Goal: Complete application form

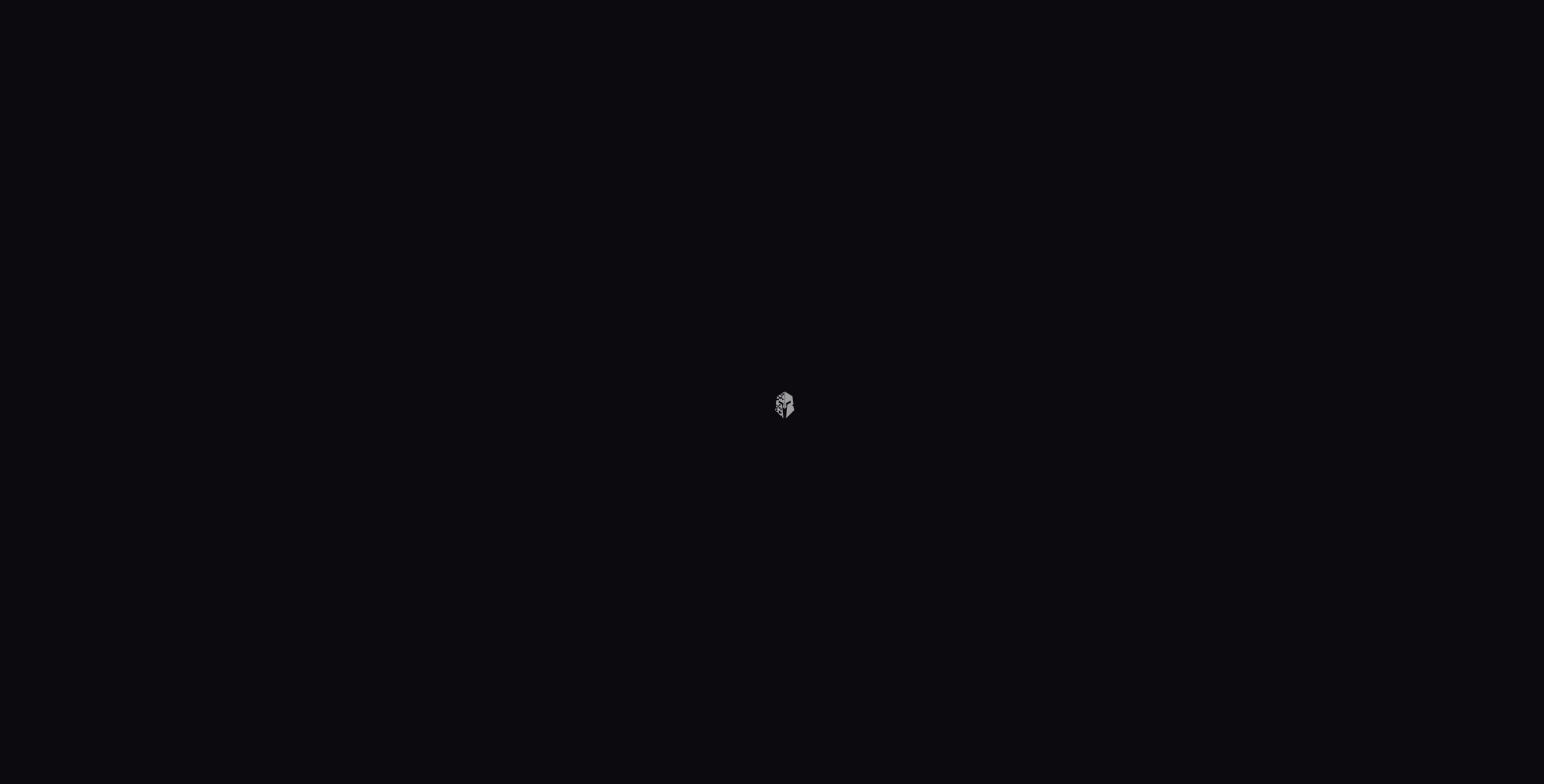
drag, startPoint x: 475, startPoint y: 282, endPoint x: 468, endPoint y: 267, distance: 16.6
click at [475, 281] on body at bounding box center [772, 392] width 1544 height 784
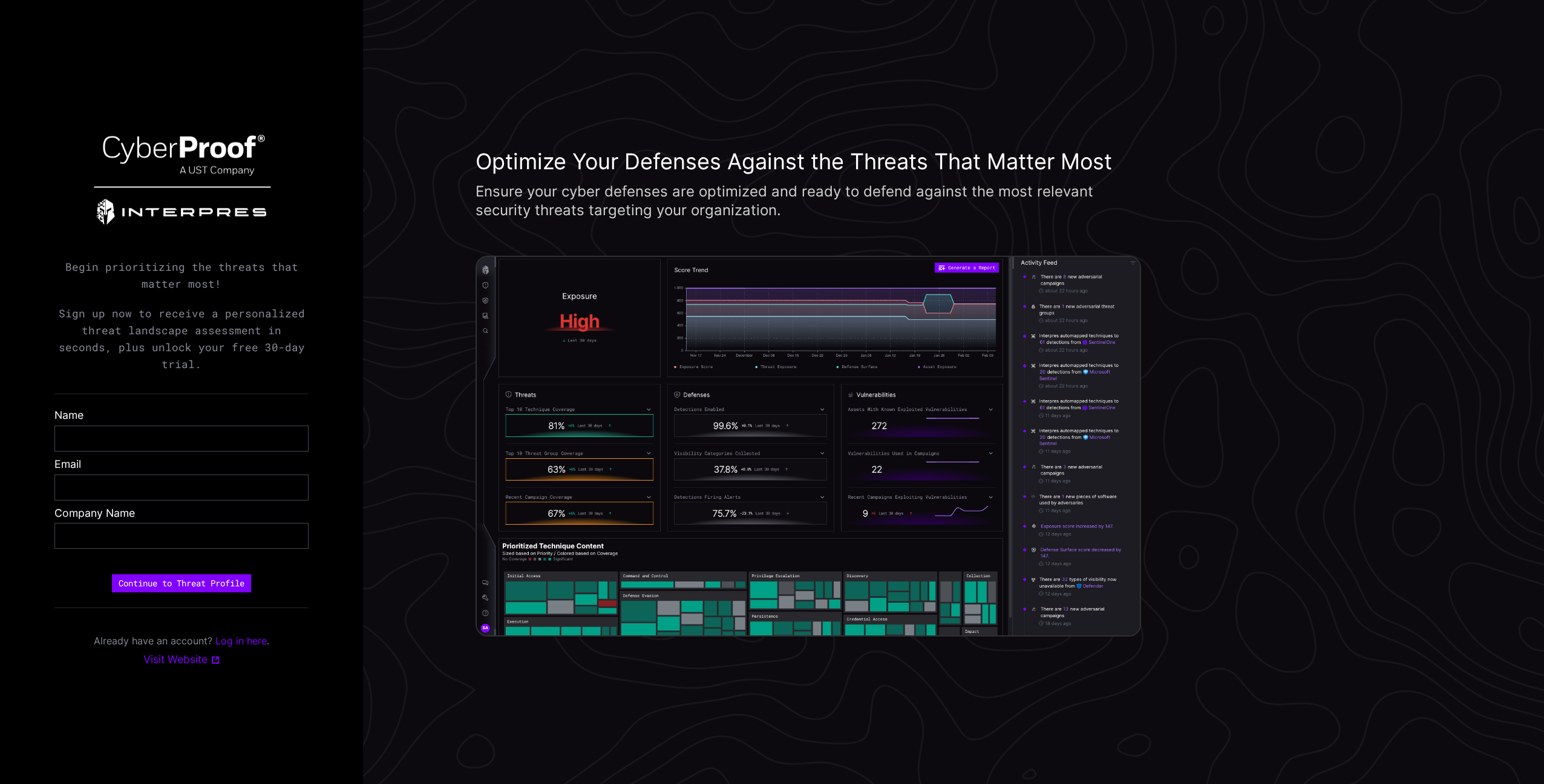
click at [309, 295] on div "Begin prioritizing the threats that matter most! Sign up now to receive a perso…" at bounding box center [182, 392] width 363 height 784
click at [157, 440] on div at bounding box center [182, 438] width 254 height 26
click at [158, 432] on input "text" at bounding box center [182, 438] width 235 height 14
type input "**********"
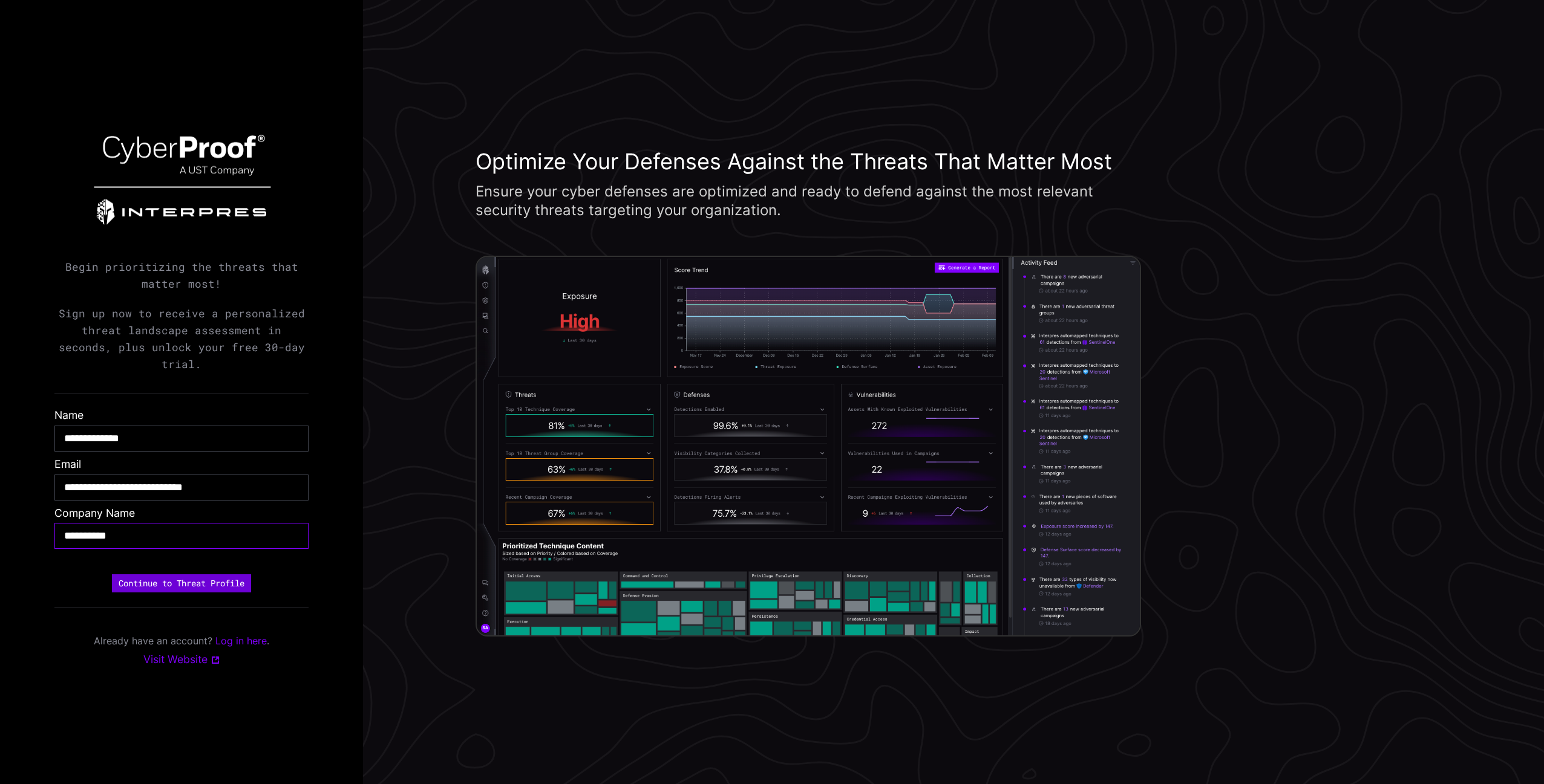
type input "**********"
click at [175, 575] on button "Continue to Threat Profile" at bounding box center [182, 584] width 139 height 18
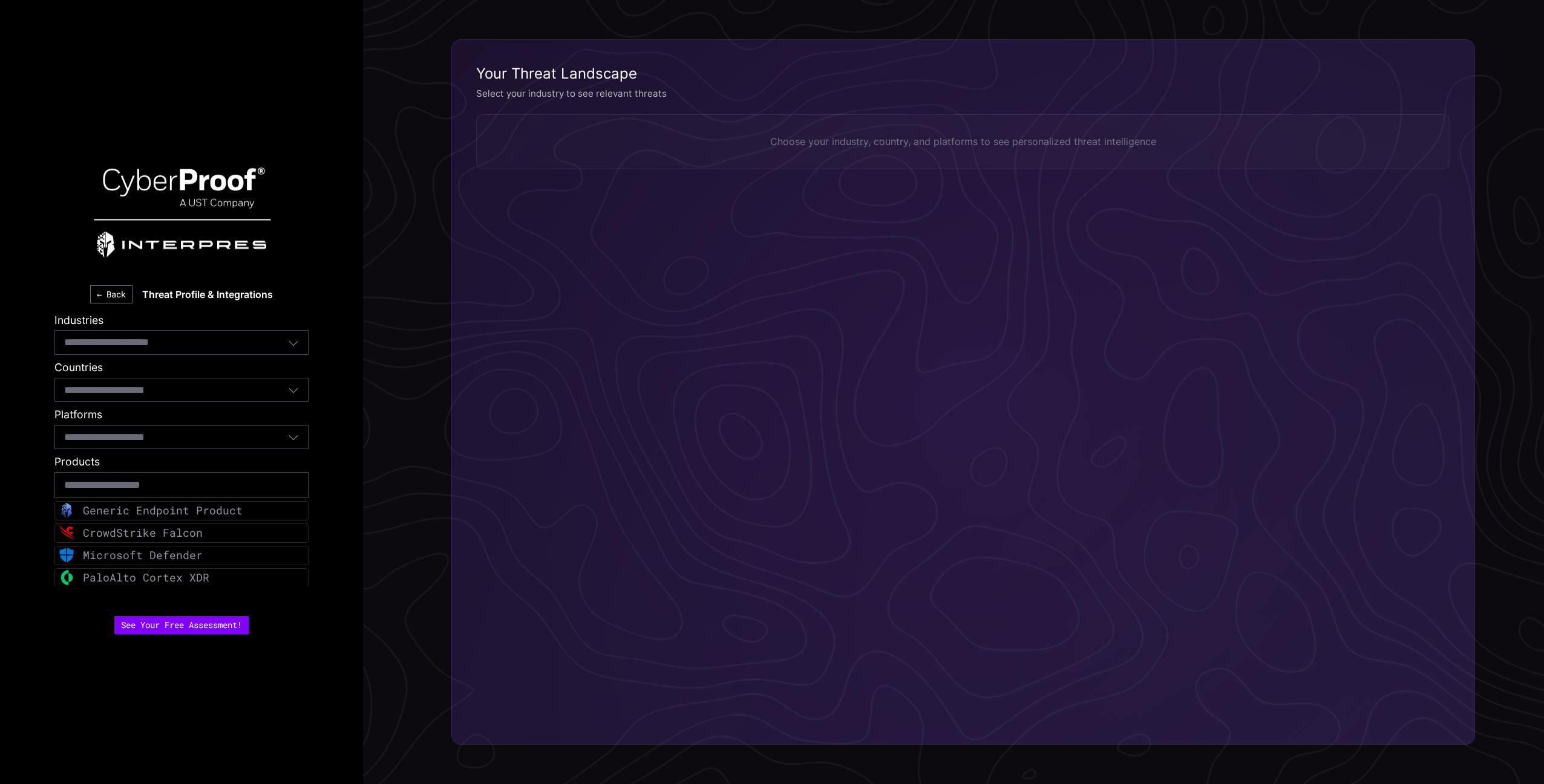
drag, startPoint x: 257, startPoint y: 342, endPoint x: 253, endPoint y: 349, distance: 8.1
click at [257, 342] on div "Select industries..." at bounding box center [176, 342] width 224 height 16
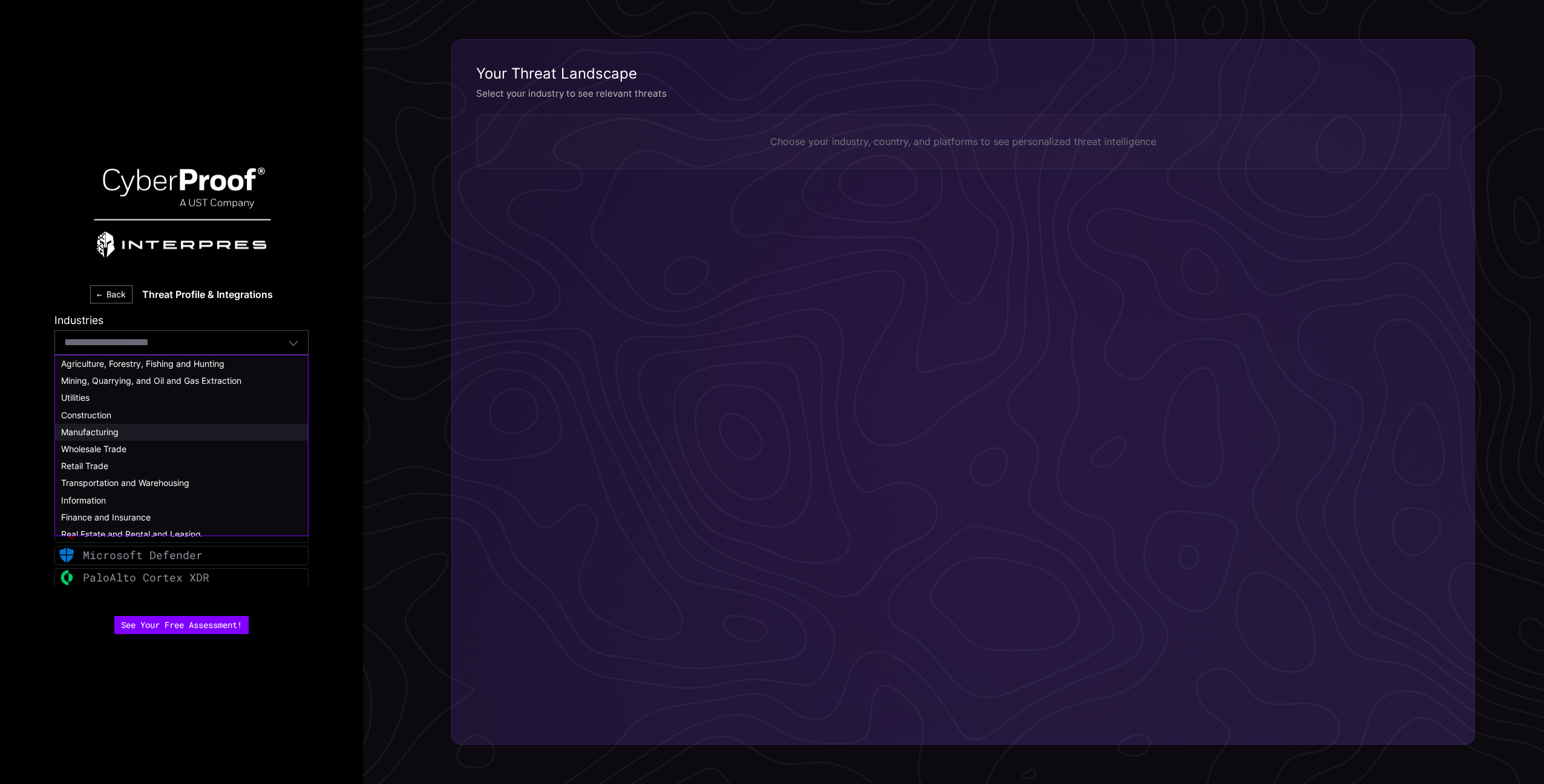
click at [110, 432] on span "Manufacturing" at bounding box center [90, 432] width 57 height 11
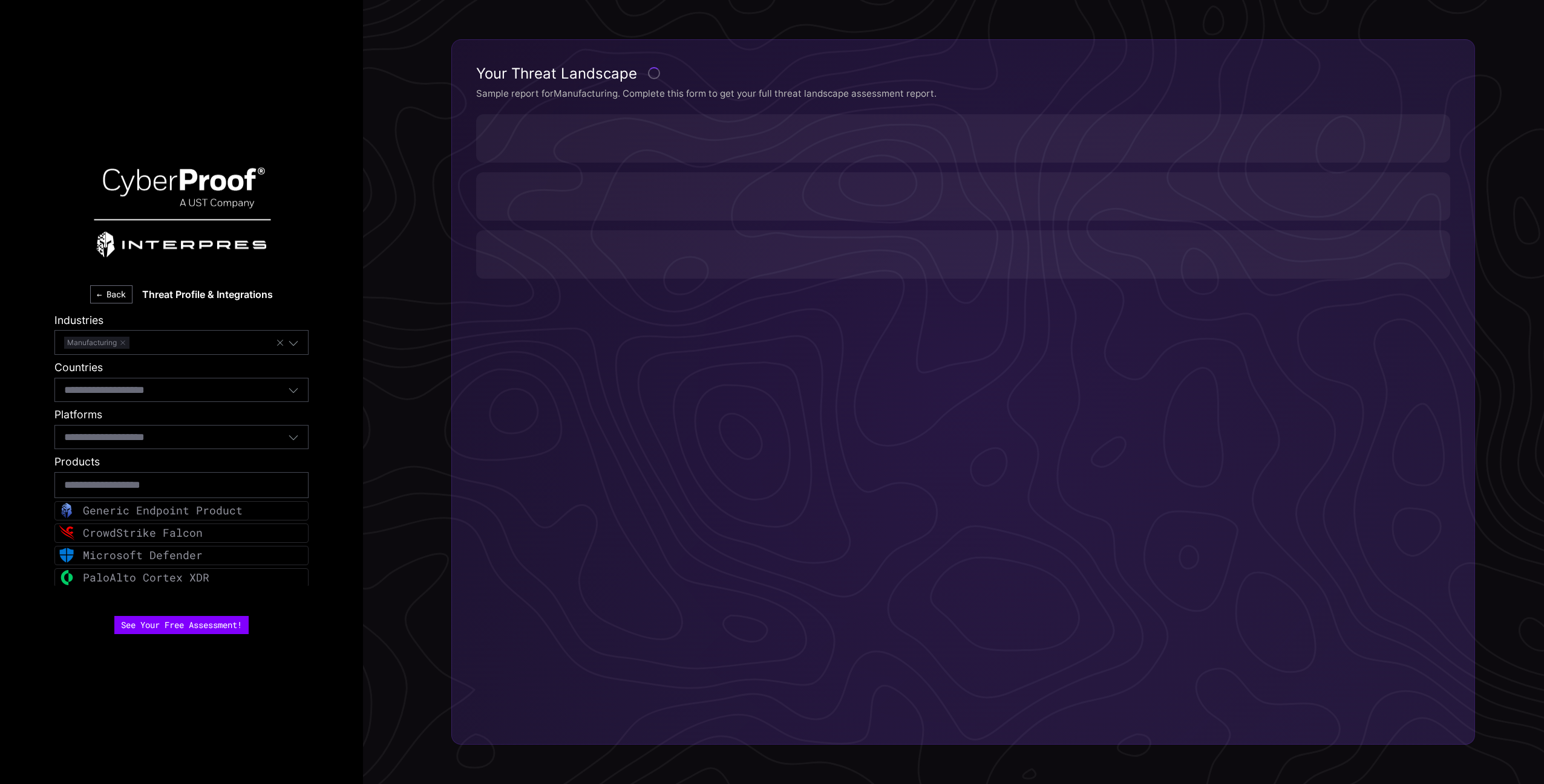
click at [154, 342] on div "Manufacturing" at bounding box center [169, 342] width 211 height 16
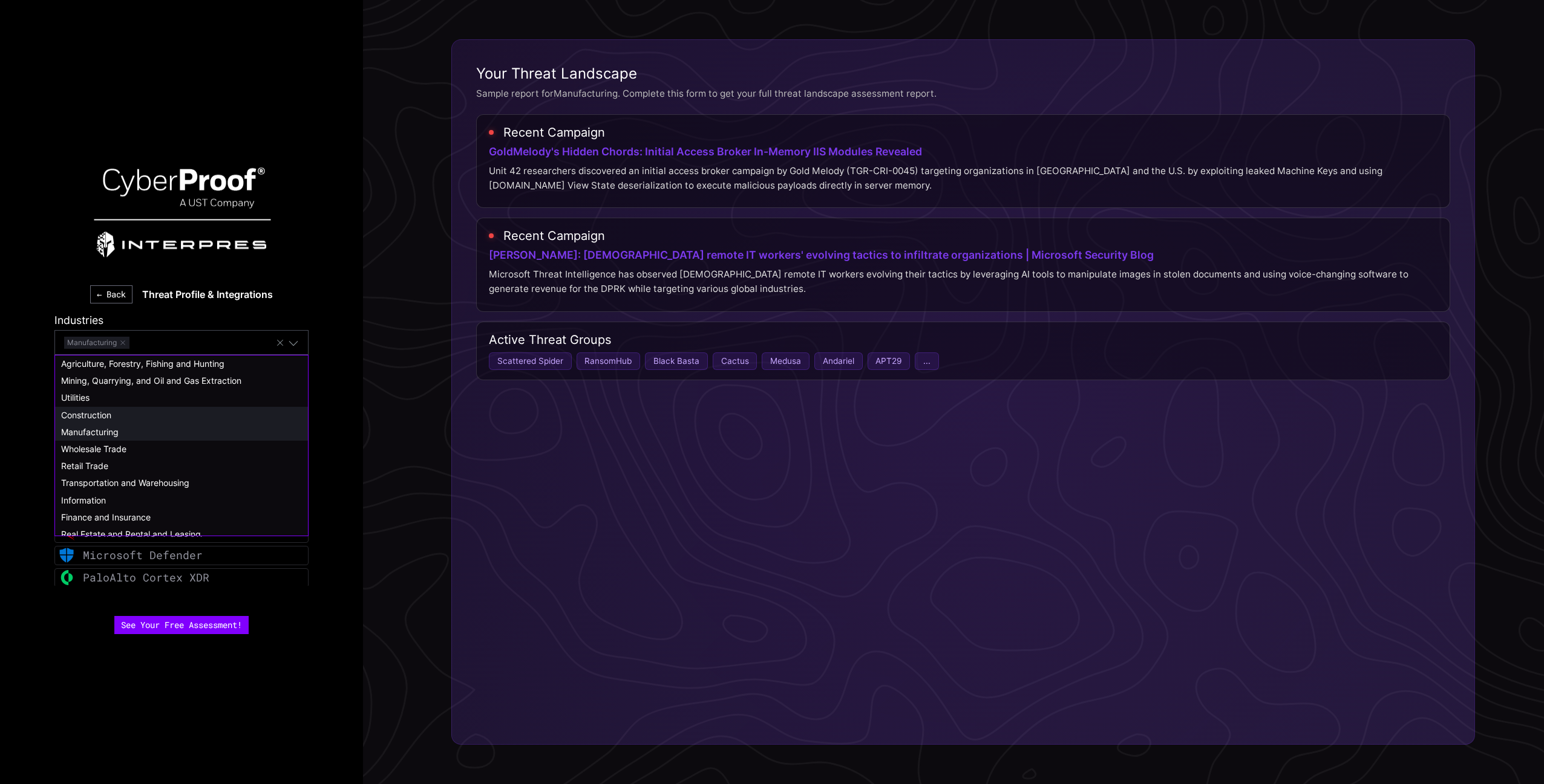
click at [98, 415] on span "Construction" at bounding box center [86, 415] width 50 height 11
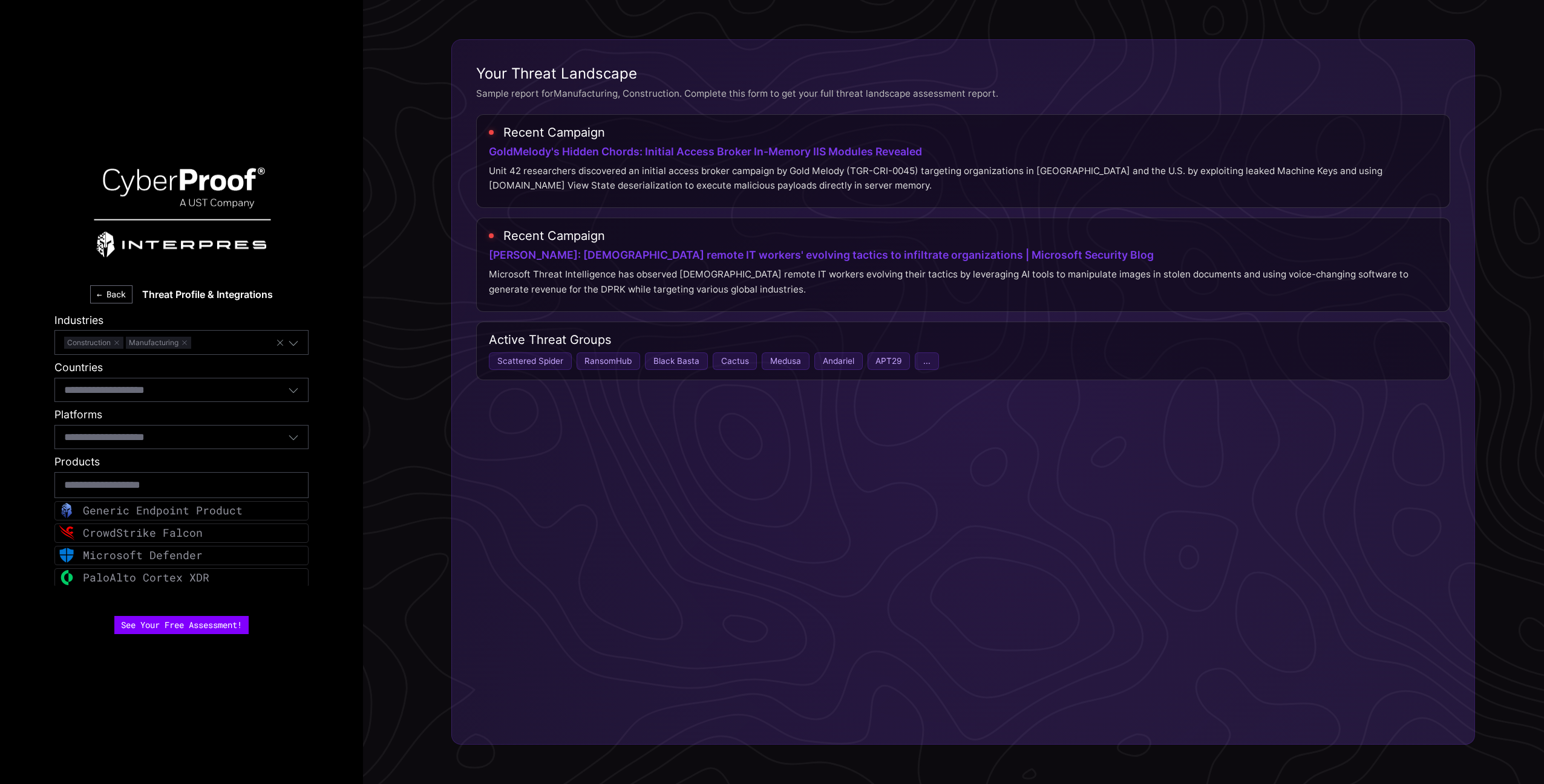
click at [150, 395] on input at bounding box center [126, 389] width 123 height 16
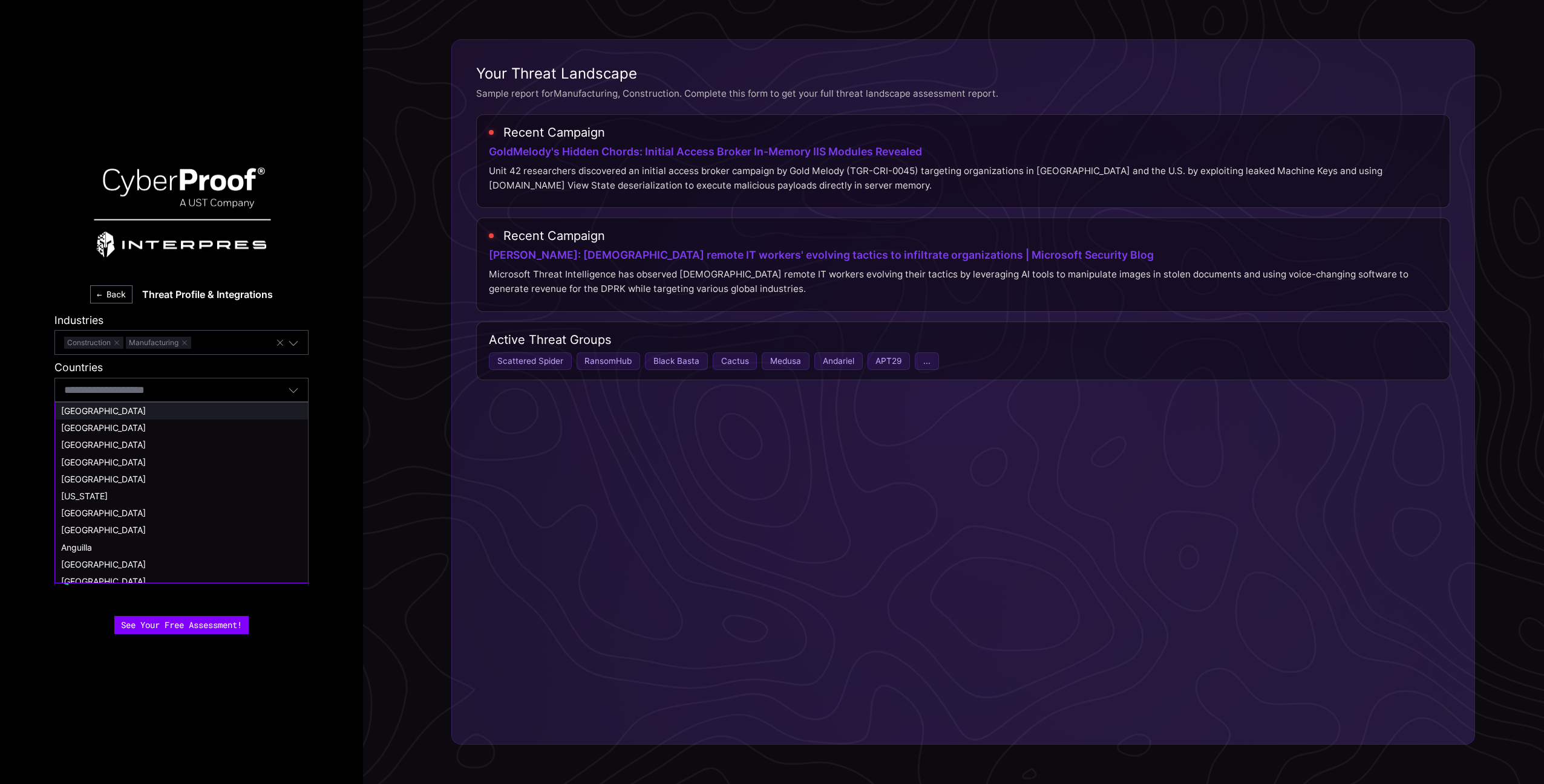
click at [146, 409] on span "[GEOGRAPHIC_DATA]" at bounding box center [104, 411] width 85 height 11
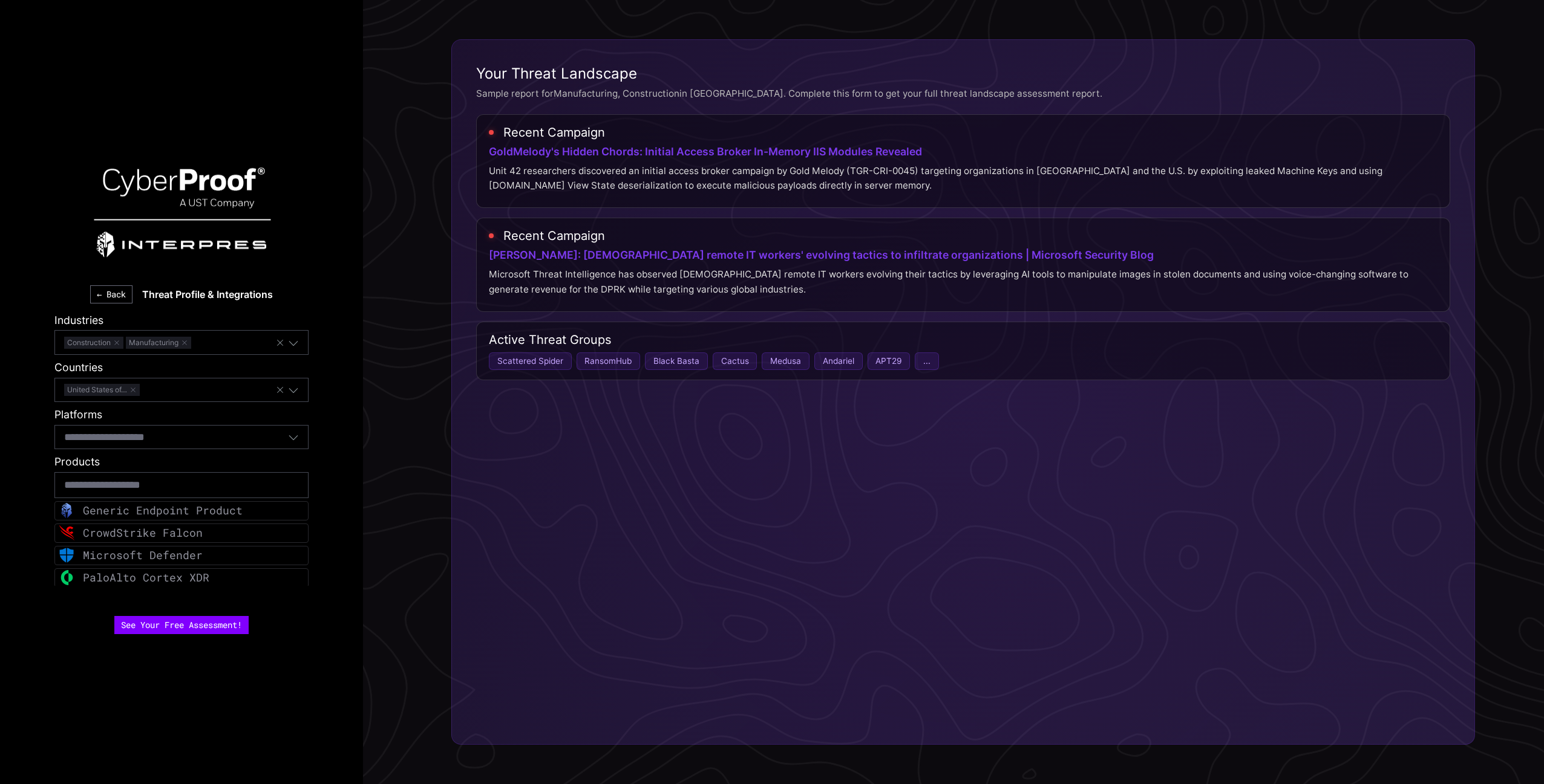
click at [200, 440] on div "Select platforms..." at bounding box center [176, 437] width 224 height 16
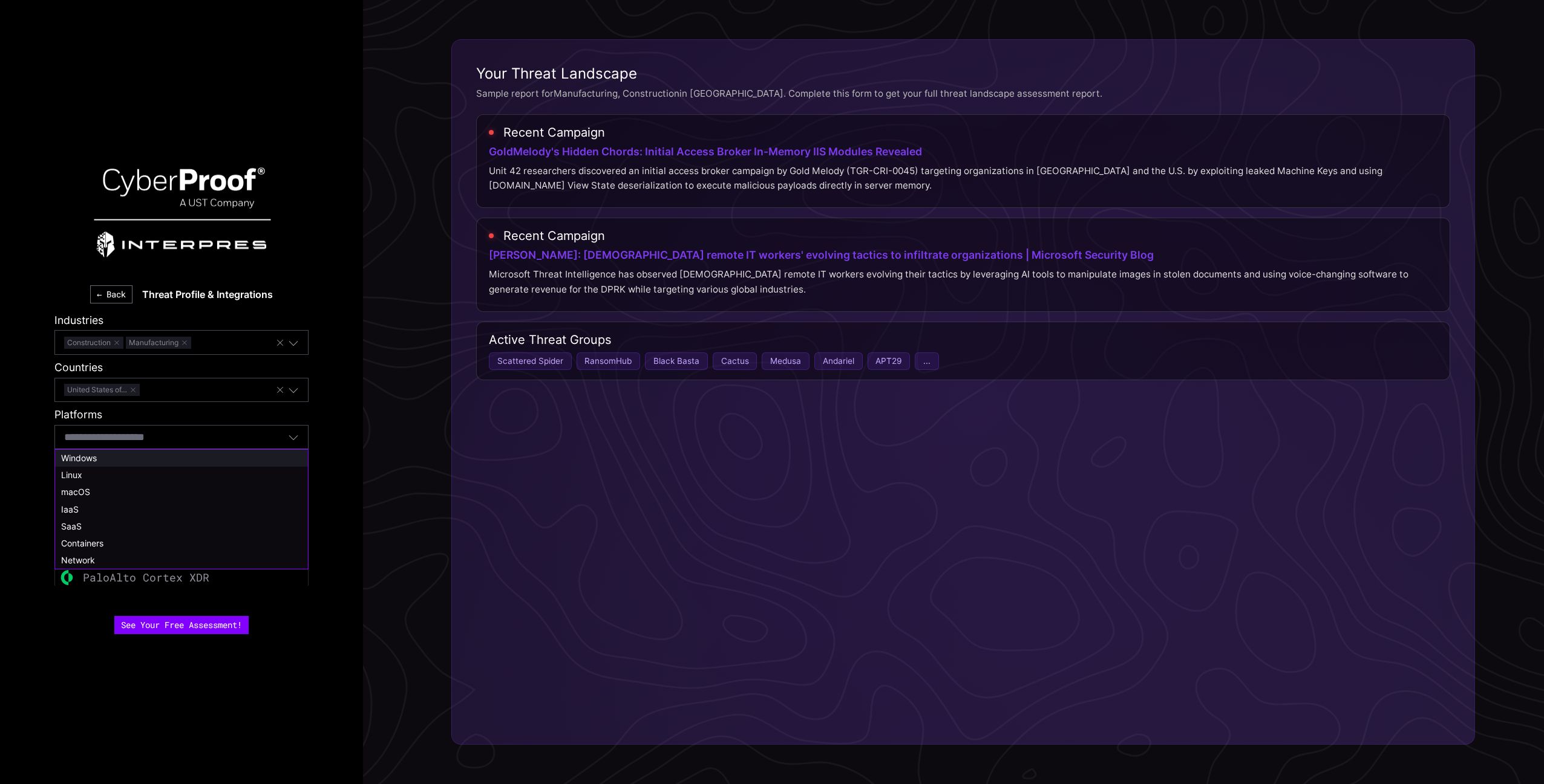
click at [153, 463] on div "Windows" at bounding box center [182, 458] width 241 height 11
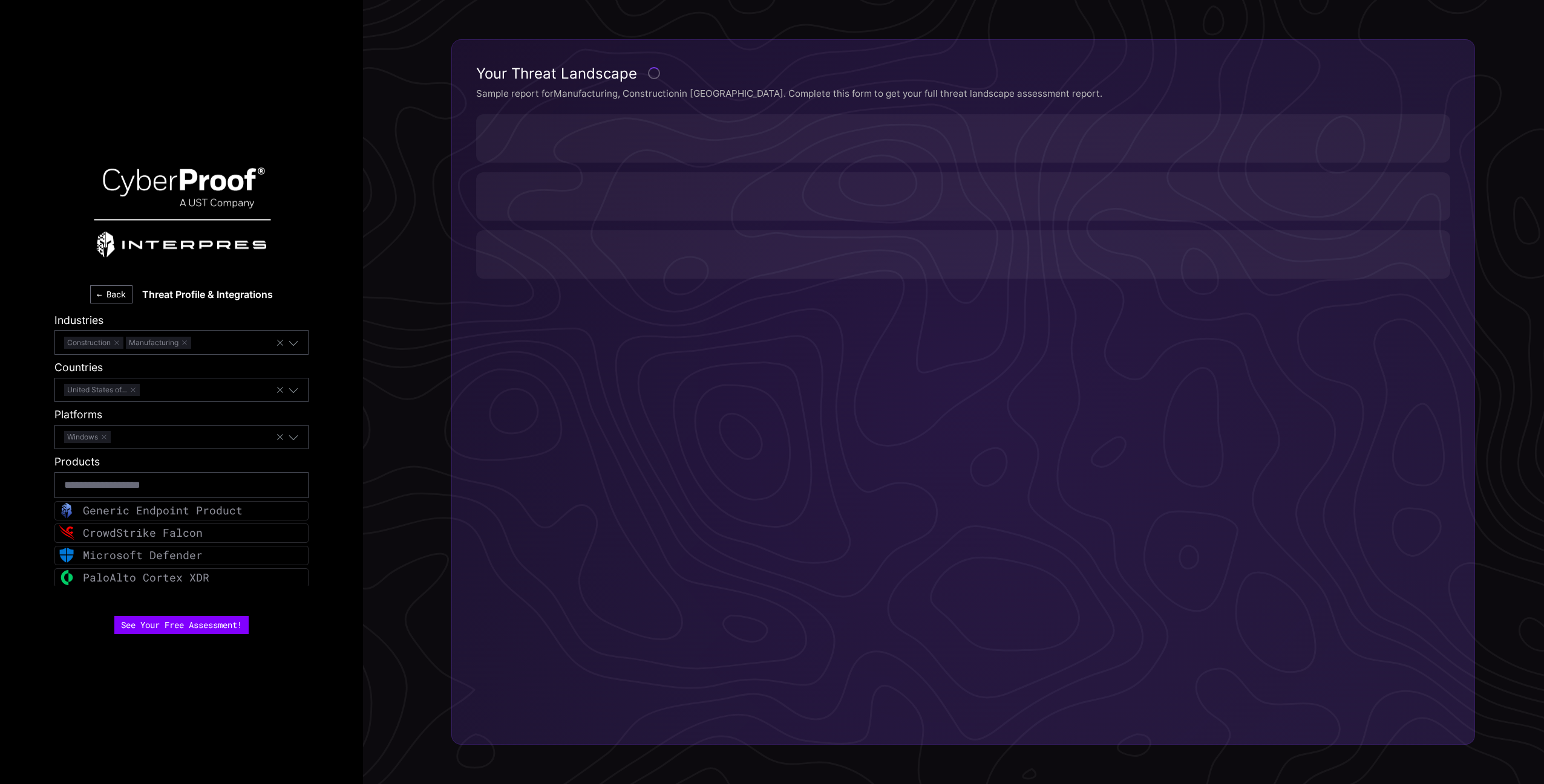
click at [176, 435] on div "Windows" at bounding box center [169, 437] width 211 height 16
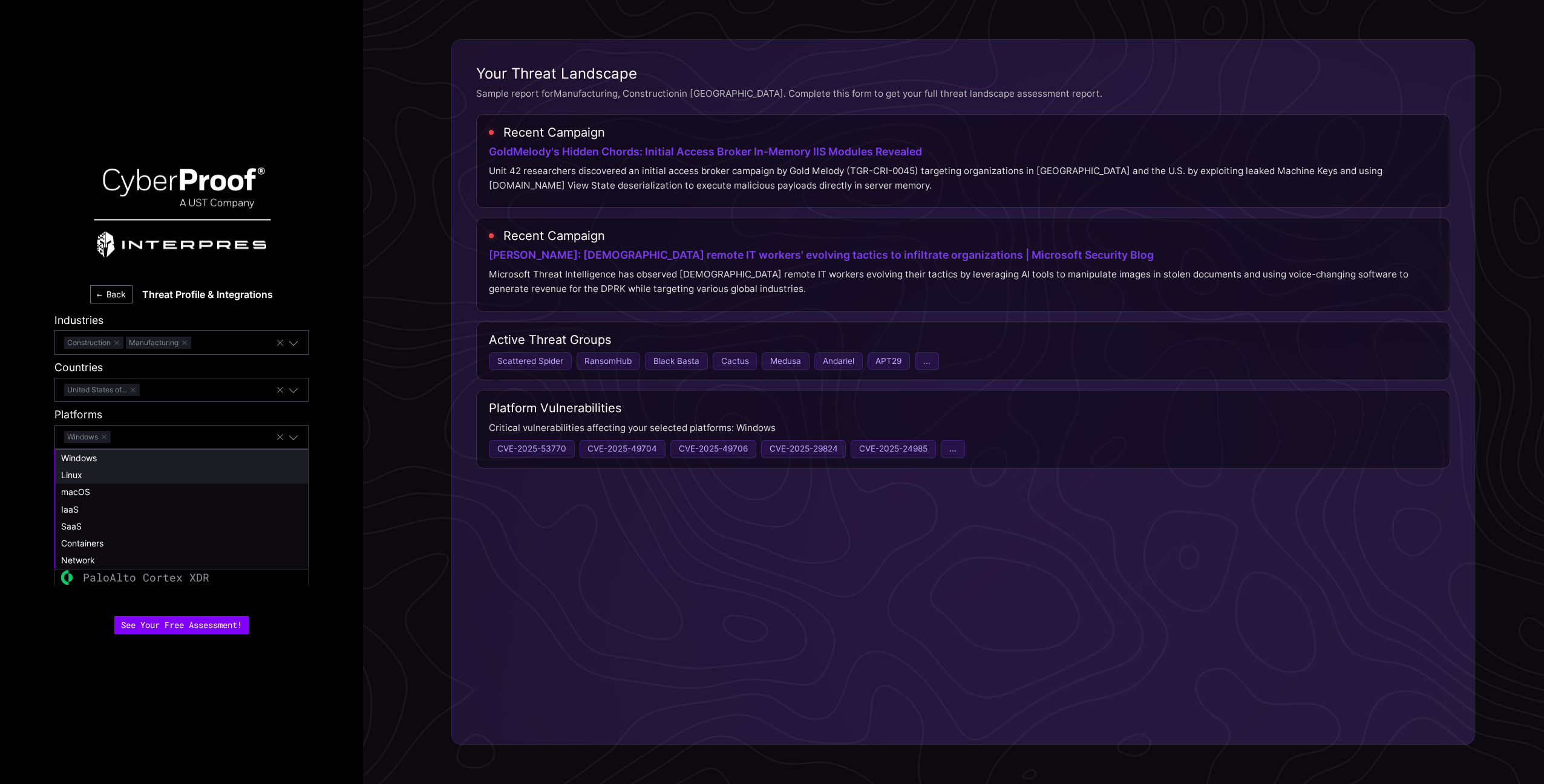
click at [138, 481] on div "Linux" at bounding box center [182, 475] width 253 height 17
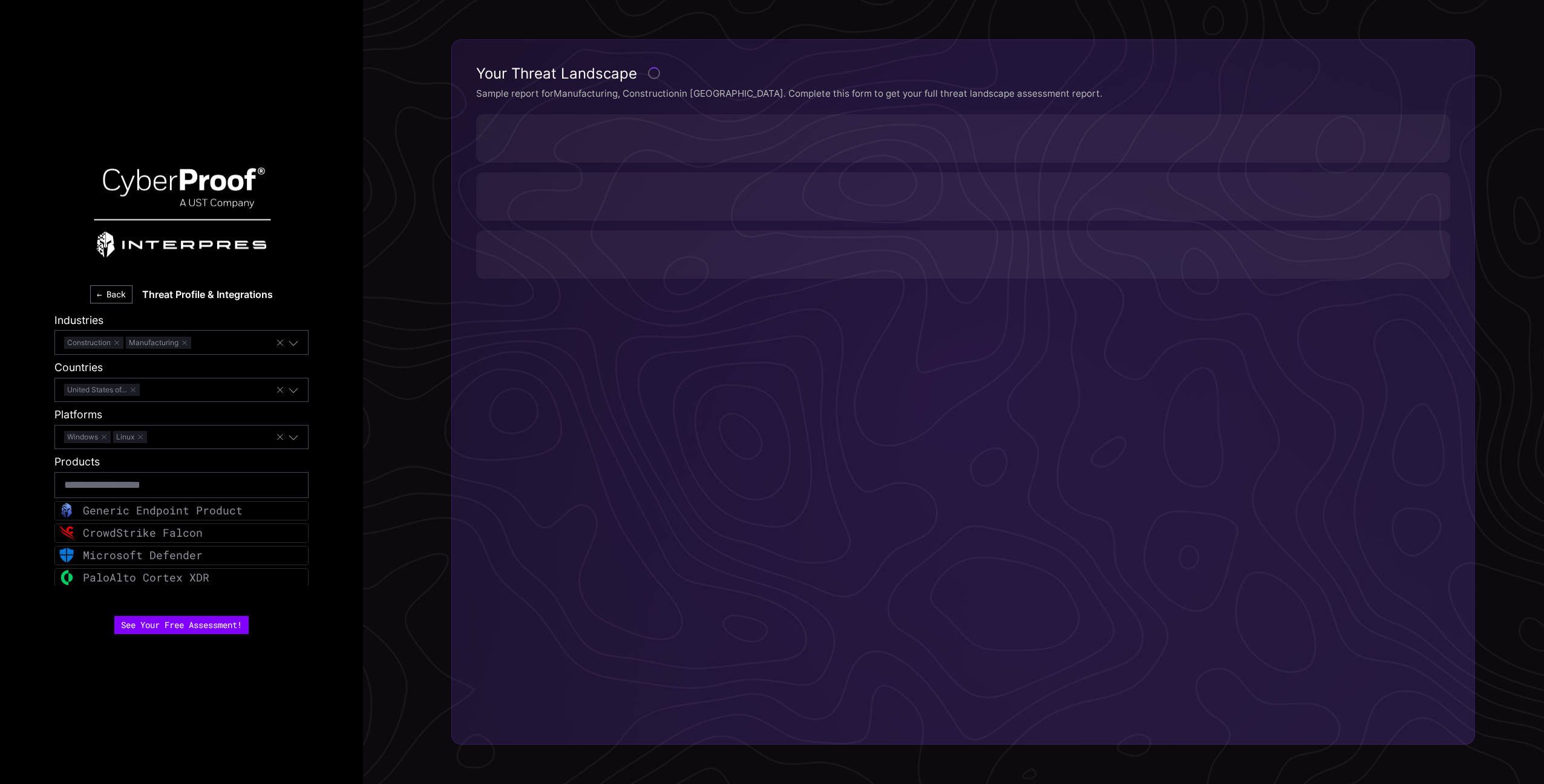
click at [185, 438] on div "Windows Linux" at bounding box center [169, 437] width 211 height 16
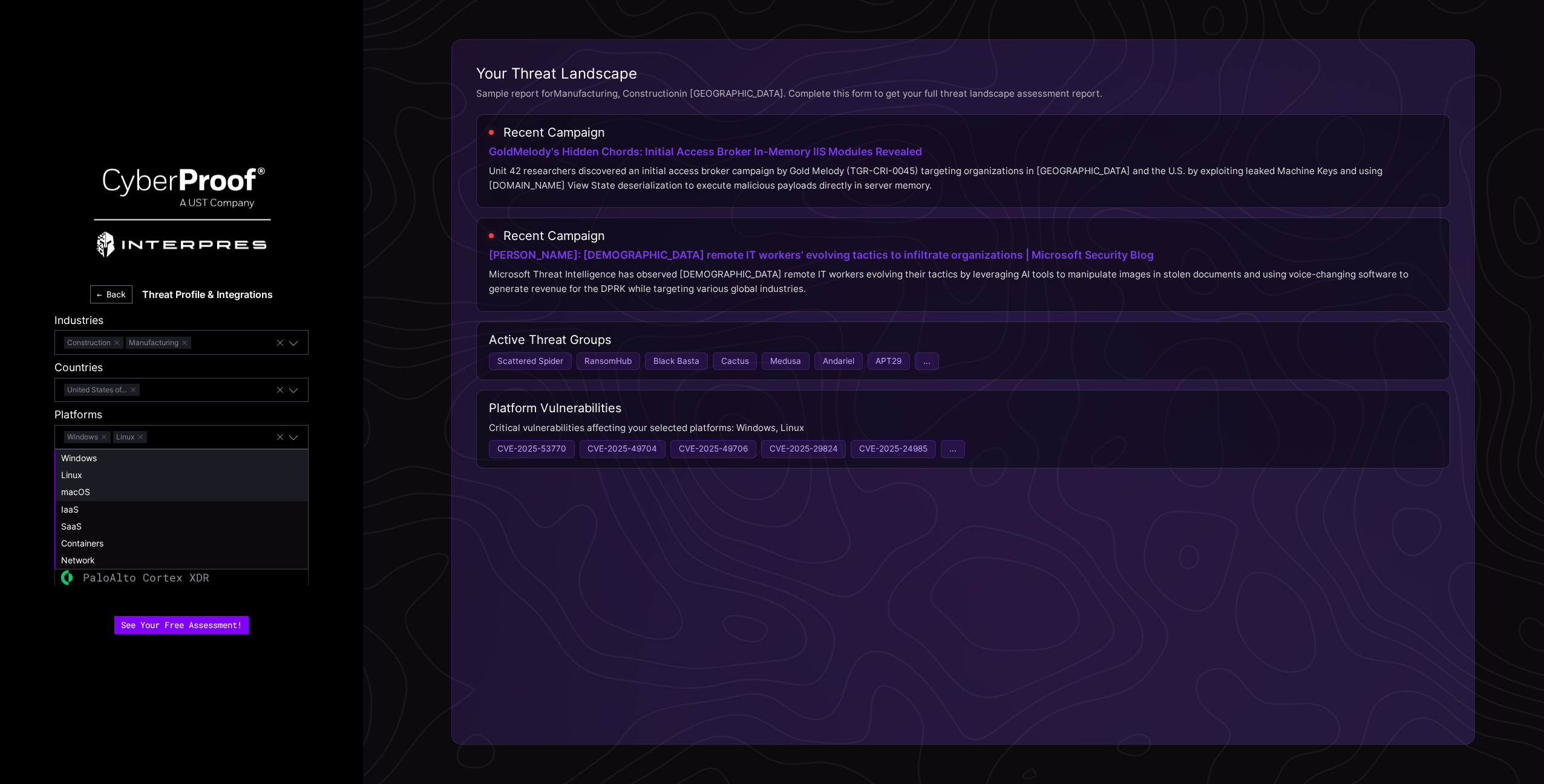
click at [138, 492] on div "macOS" at bounding box center [182, 492] width 241 height 11
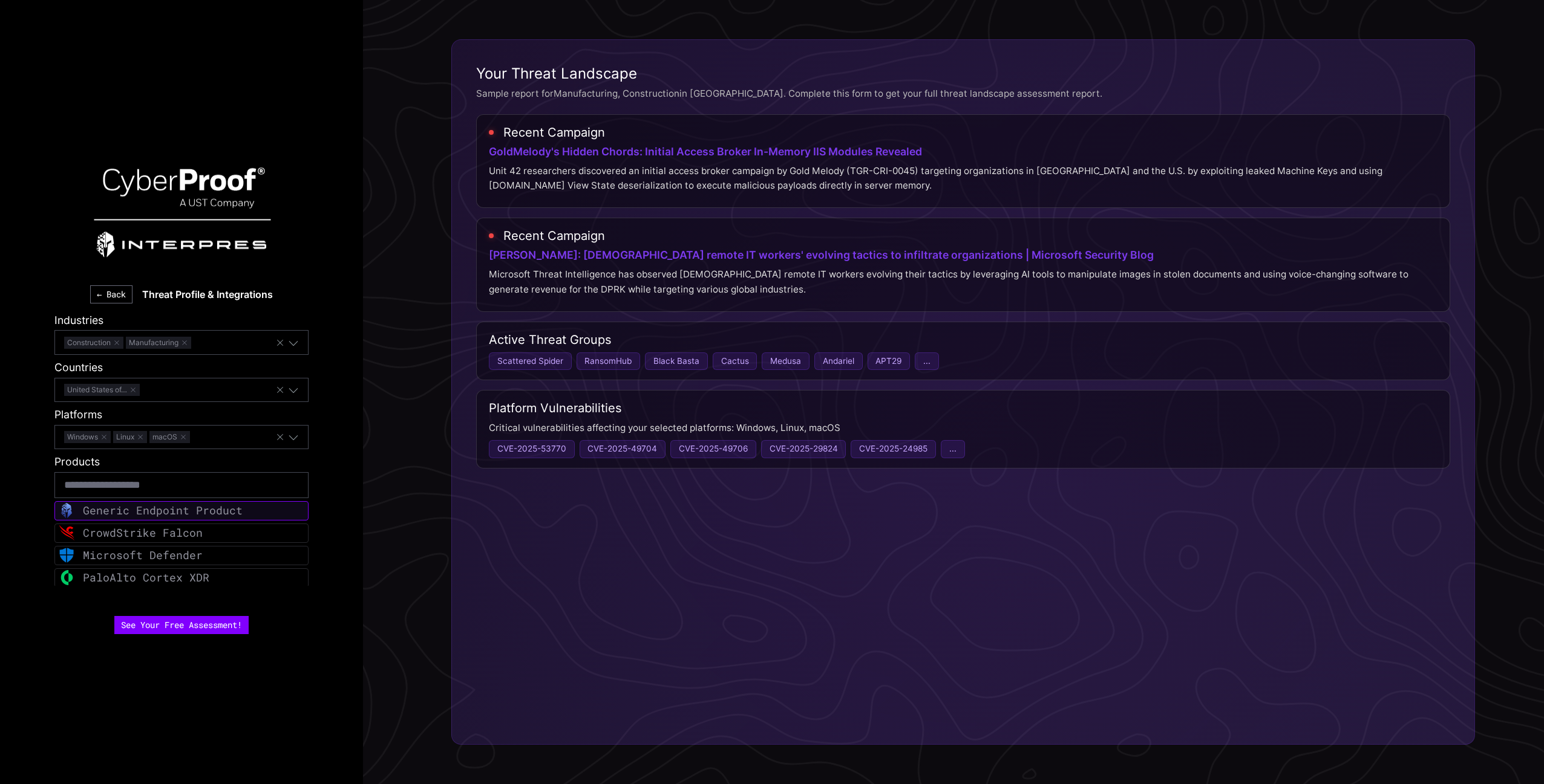
click at [154, 513] on div "Generic Endpoint Product" at bounding box center [163, 510] width 160 height 14
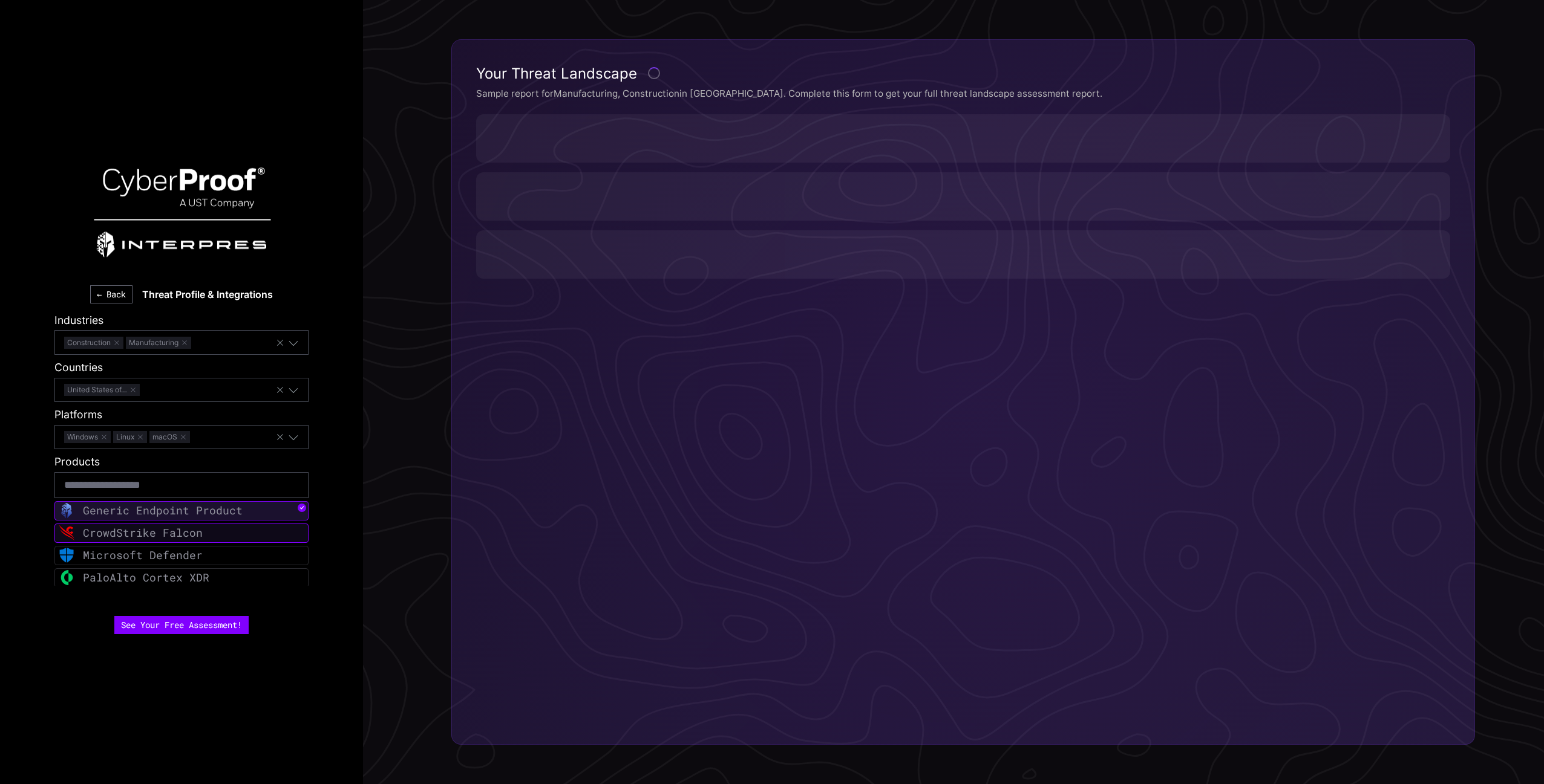
click at [153, 530] on div "CrowdStrike Falcon" at bounding box center [143, 533] width 120 height 14
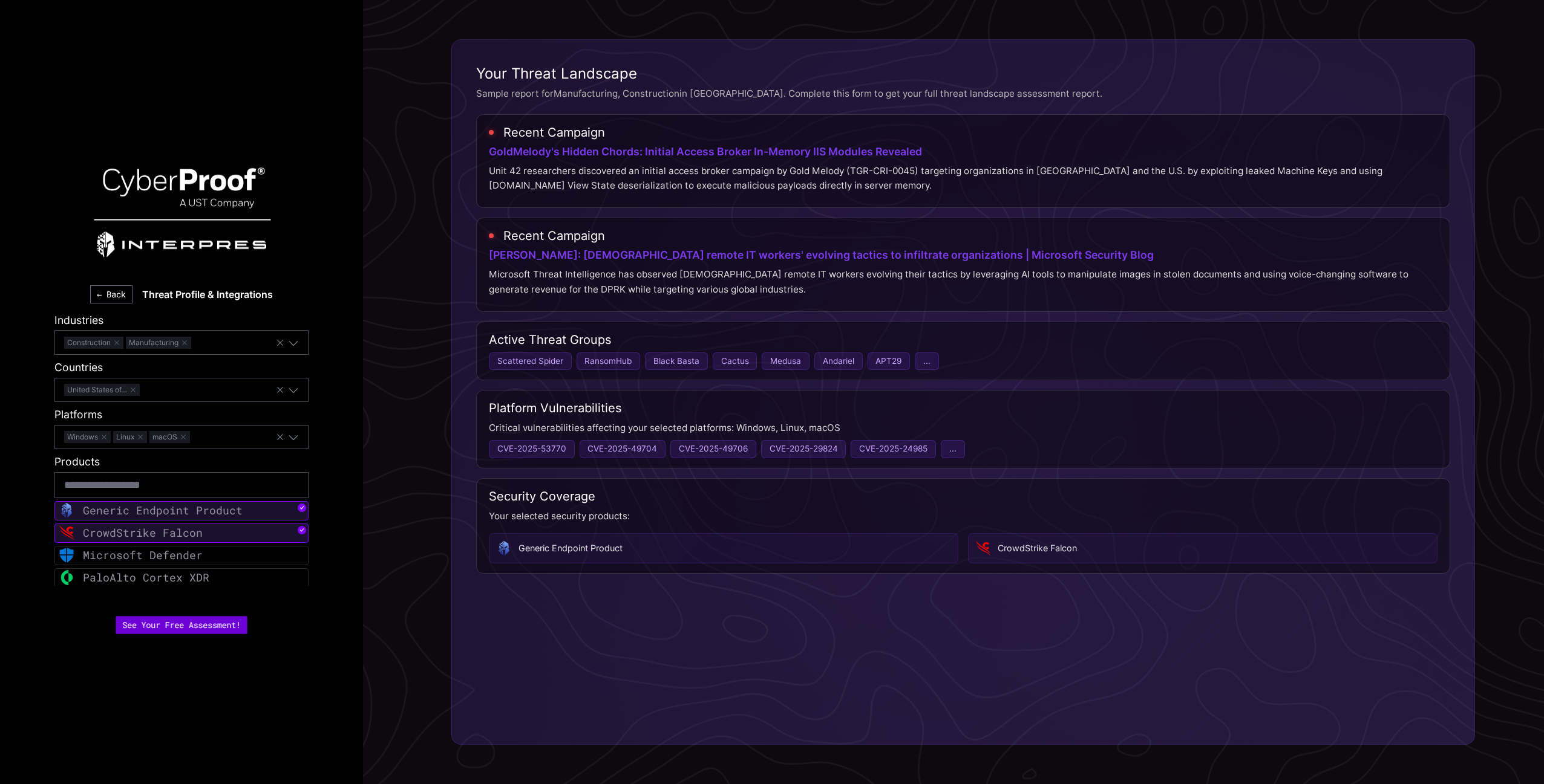
click at [222, 624] on button "See Your Free Assessment!" at bounding box center [182, 625] width 132 height 18
